Goal: Task Accomplishment & Management: Manage account settings

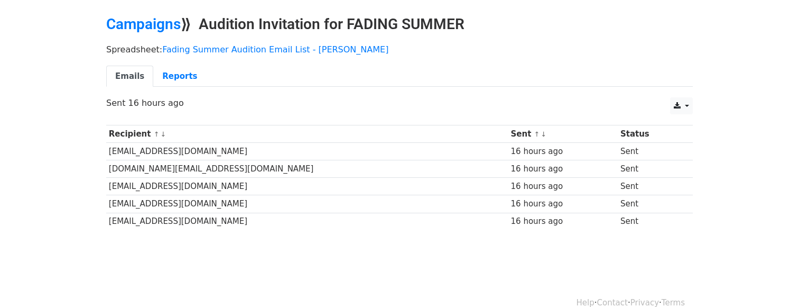
scroll to position [35, 0]
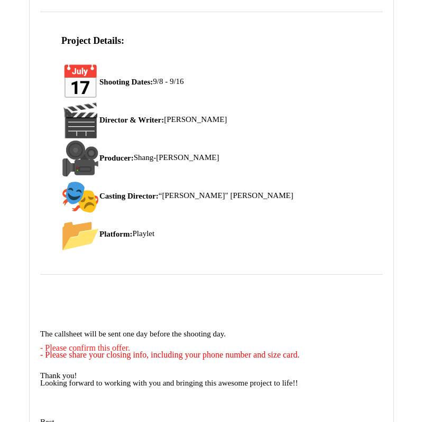
scroll to position [4300, 0]
